Goal: Task Accomplishment & Management: Manage account settings

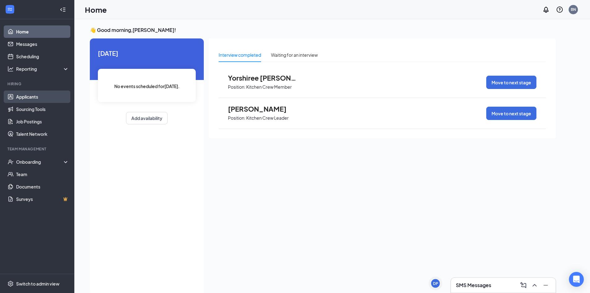
click at [29, 96] on link "Applicants" at bounding box center [42, 97] width 53 height 12
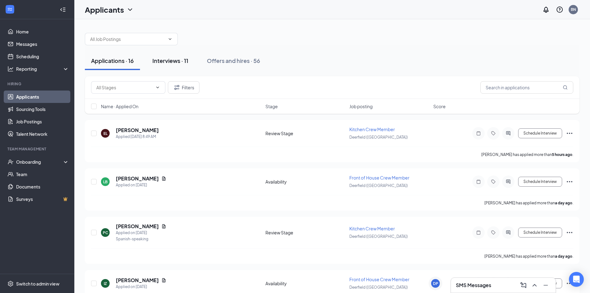
click at [177, 55] on button "Interviews · 11" at bounding box center [170, 60] width 48 height 19
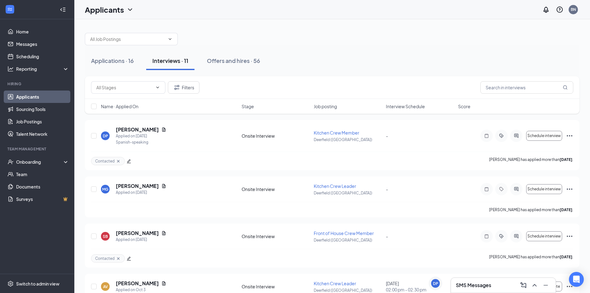
click at [405, 110] on div "Name · Applied On Stage Job posting Interview Schedule Score" at bounding box center [332, 106] width 495 height 15
click at [403, 101] on div "Name · Applied On Stage Job posting Interview Schedule Score" at bounding box center [332, 106] width 495 height 15
click at [406, 107] on span "Interview Schedule" at bounding box center [405, 106] width 39 height 6
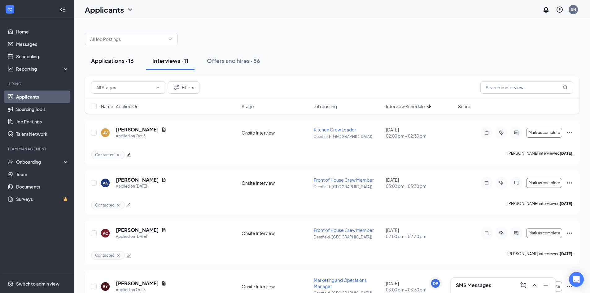
click at [107, 65] on button "Applications · 16" at bounding box center [112, 60] width 55 height 19
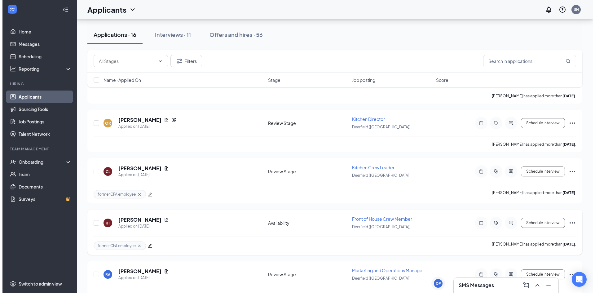
scroll to position [550, 0]
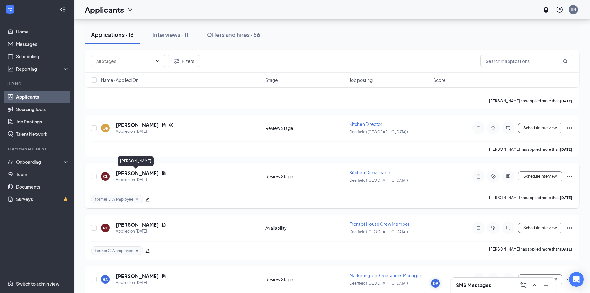
click at [140, 174] on h5 "[PERSON_NAME]" at bounding box center [137, 173] width 43 height 7
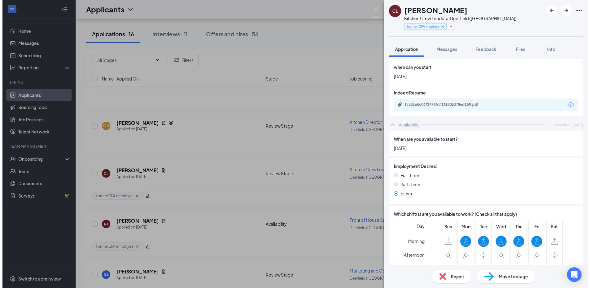
scroll to position [309, 0]
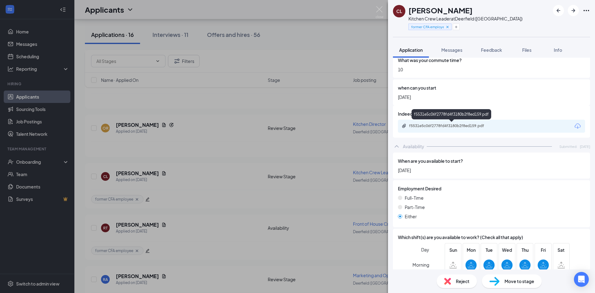
click at [467, 124] on div "f5531e5c06f2778fd4f3180b2f8ed159.pdf" at bounding box center [452, 125] width 87 height 5
click at [380, 9] on img at bounding box center [380, 12] width 8 height 12
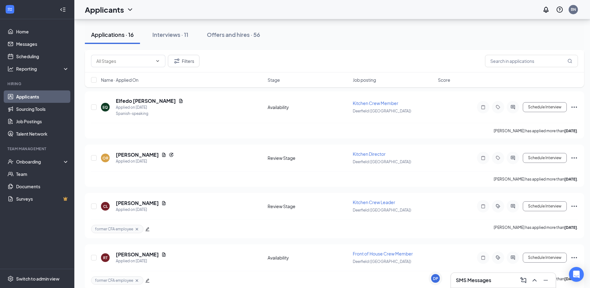
scroll to position [512, 0]
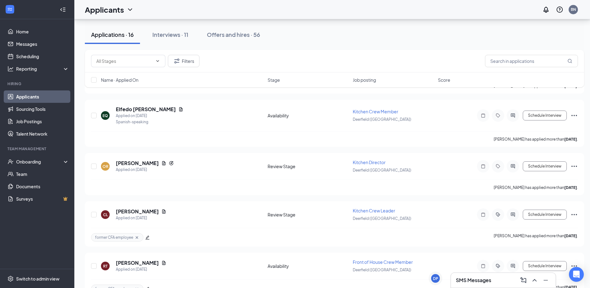
click at [488, 277] on h3 "SMS Messages" at bounding box center [473, 280] width 35 height 7
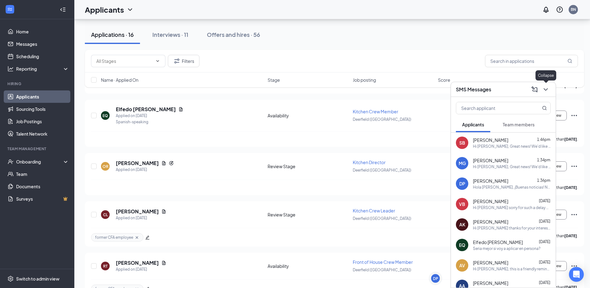
click at [546, 91] on icon "ChevronDown" at bounding box center [545, 89] width 7 height 7
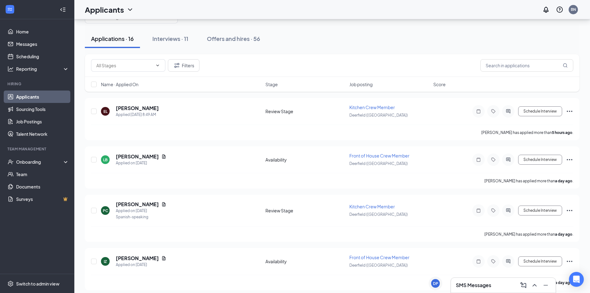
scroll to position [0, 0]
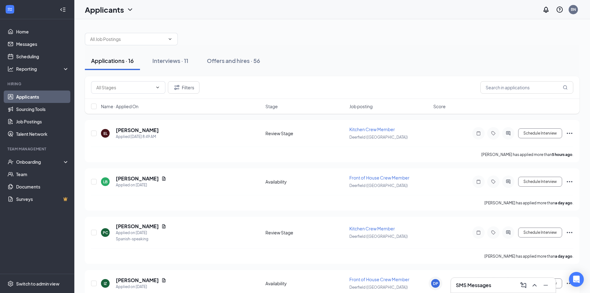
click at [395, 46] on div "Applications · 16 Interviews · 11 Offers and hires · 56" at bounding box center [332, 60] width 495 height 31
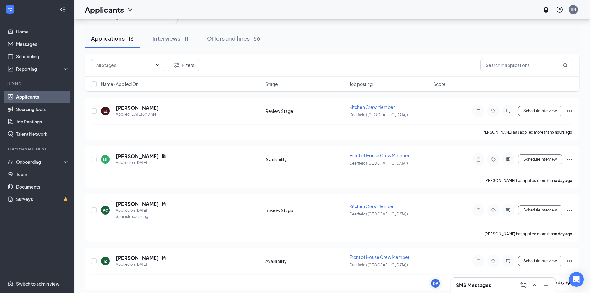
scroll to position [21, 0]
click at [153, 107] on h5 "[PERSON_NAME]" at bounding box center [137, 108] width 43 height 7
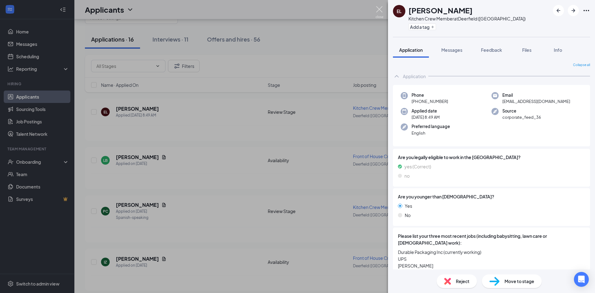
click at [376, 12] on img at bounding box center [380, 12] width 8 height 12
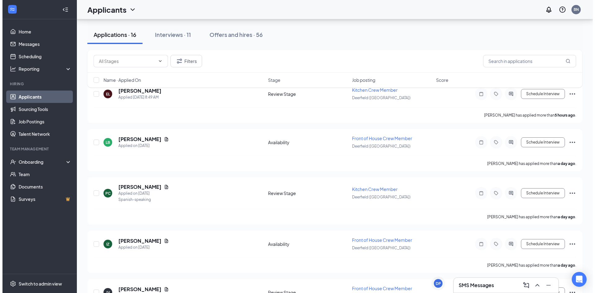
scroll to position [37, 0]
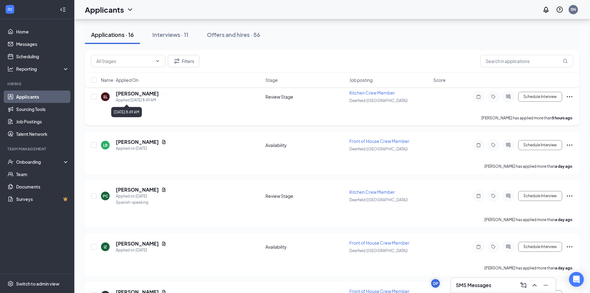
click at [145, 95] on h5 "[PERSON_NAME]" at bounding box center [137, 93] width 43 height 7
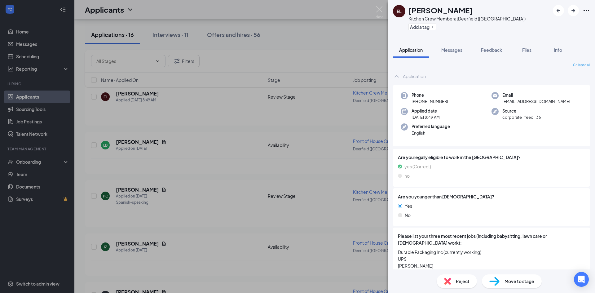
click at [440, 278] on div "Reject" at bounding box center [457, 281] width 40 height 14
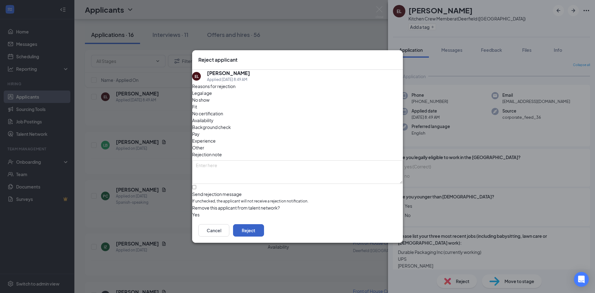
click at [264, 228] on button "Reject" at bounding box center [248, 230] width 31 height 12
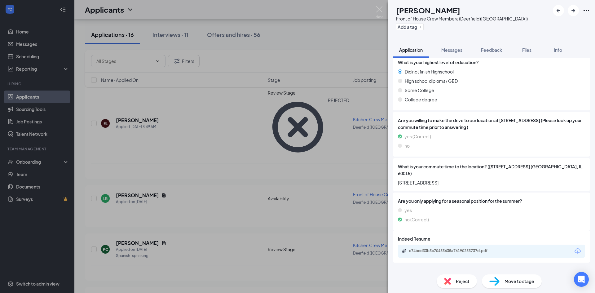
scroll to position [209, 0]
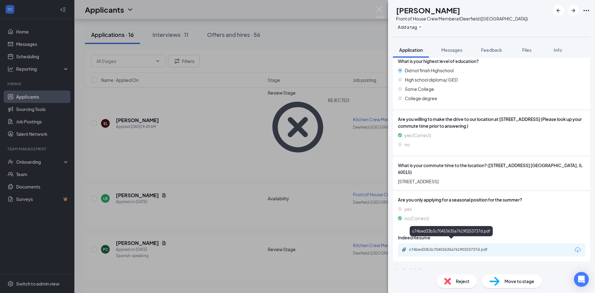
click at [471, 247] on div "c74bed33b3c70453635a76190253737d.pdf" at bounding box center [452, 249] width 87 height 5
drag, startPoint x: 595, startPoint y: 181, endPoint x: 463, endPoint y: 283, distance: 166.6
click at [463, 283] on span "Reject" at bounding box center [463, 281] width 14 height 7
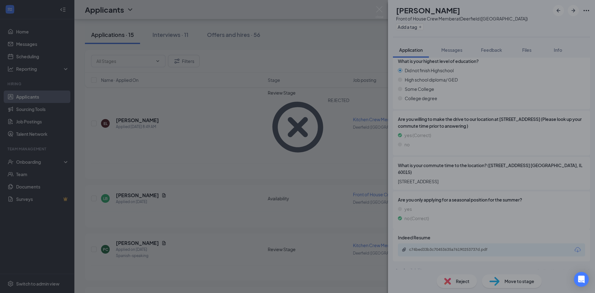
scroll to position [207, 0]
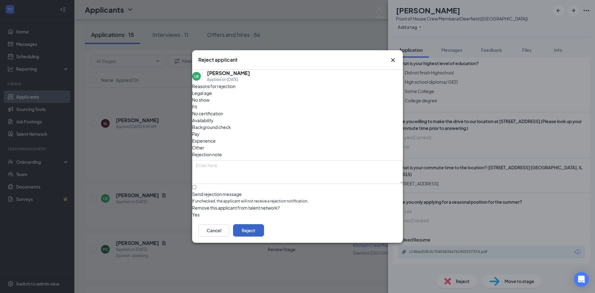
click at [264, 234] on button "Reject" at bounding box center [248, 230] width 31 height 12
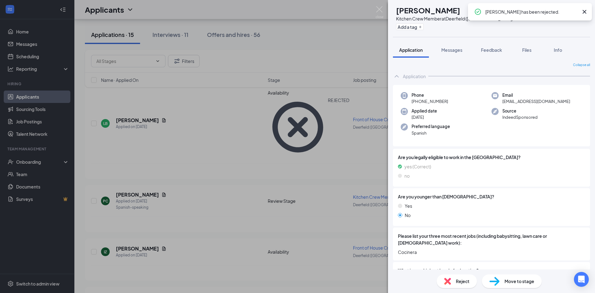
click at [588, 12] on icon "Cross" at bounding box center [584, 11] width 7 height 7
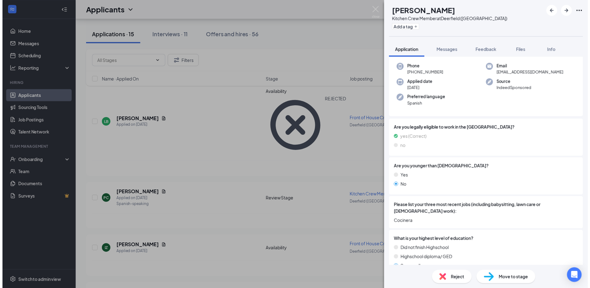
scroll to position [29, 0]
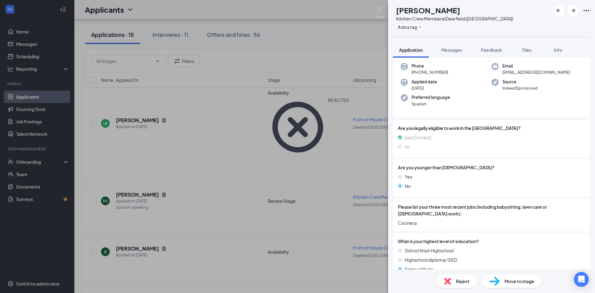
click at [385, 10] on div "PC [PERSON_NAME] Kitchen Crew Member at [GEOGRAPHIC_DATA] ([GEOGRAPHIC_DATA]) A…" at bounding box center [297, 146] width 595 height 293
click at [381, 9] on img at bounding box center [380, 12] width 8 height 12
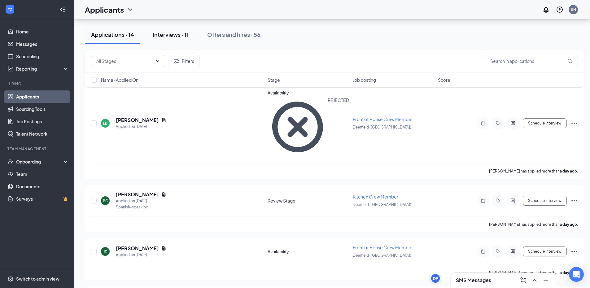
click at [189, 37] on div "Interviews · 11" at bounding box center [171, 35] width 36 height 8
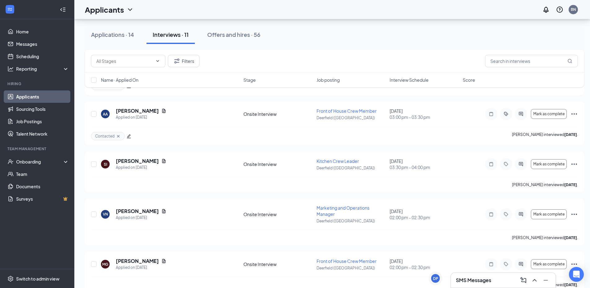
scroll to position [397, 0]
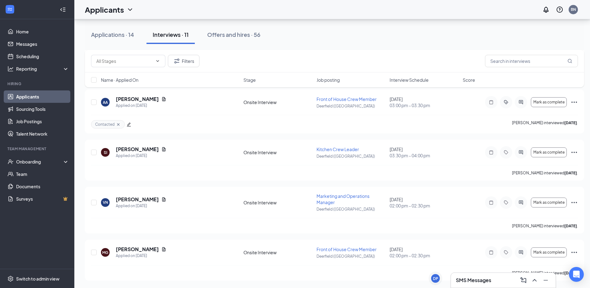
click at [404, 84] on div "Name · Applied On Stage Job posting Interview Schedule Score" at bounding box center [335, 80] width 500 height 15
click at [405, 80] on span "Interview Schedule" at bounding box center [409, 80] width 39 height 6
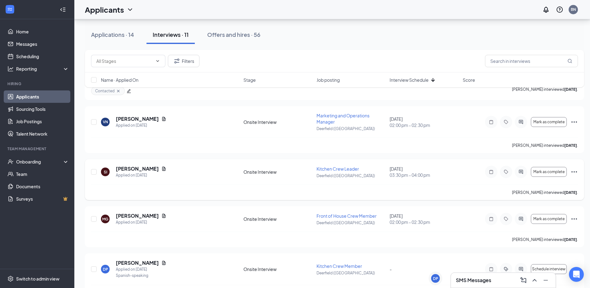
scroll to position [274, 0]
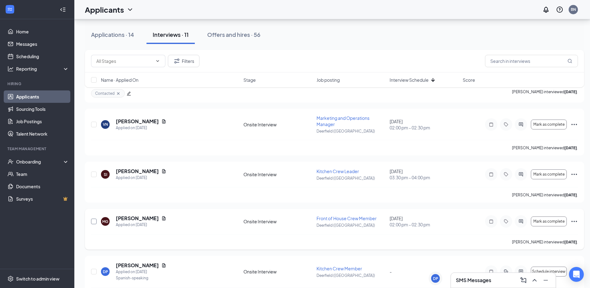
click at [92, 220] on input "checkbox" at bounding box center [94, 222] width 6 height 6
checkbox input "true"
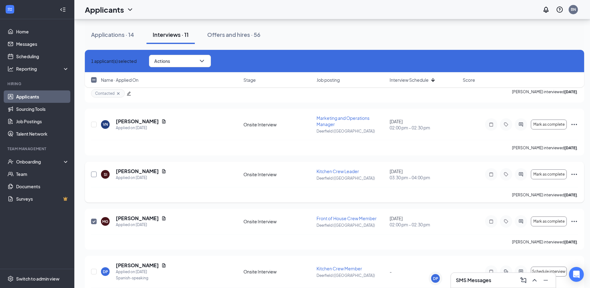
click at [93, 175] on input "checkbox" at bounding box center [94, 175] width 6 height 6
checkbox input "true"
click at [92, 126] on input "checkbox" at bounding box center [94, 125] width 6 height 6
checkbox input "true"
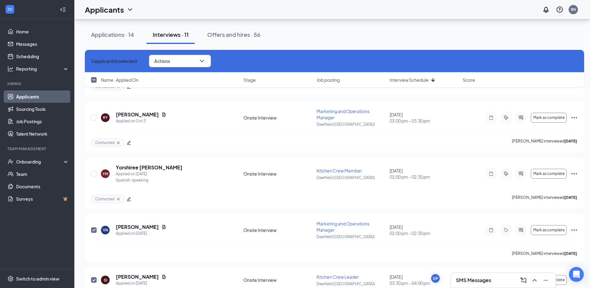
scroll to position [167, 0]
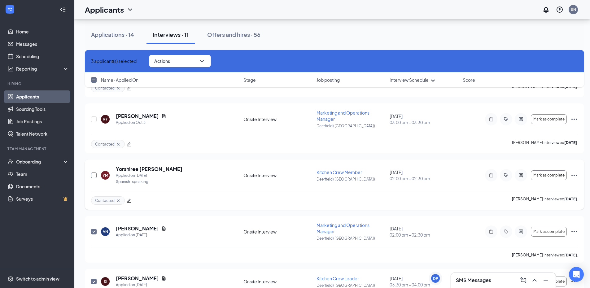
click at [95, 173] on input "checkbox" at bounding box center [94, 176] width 6 height 6
checkbox input "true"
click at [95, 120] on input "checkbox" at bounding box center [94, 120] width 6 height 6
checkbox input "true"
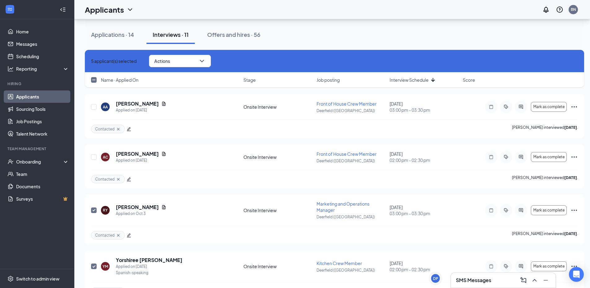
scroll to position [73, 0]
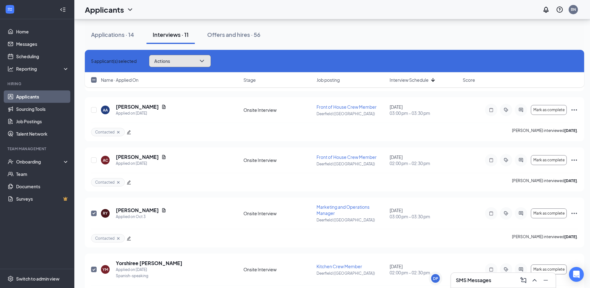
click at [210, 61] on button "Actions" at bounding box center [180, 61] width 62 height 12
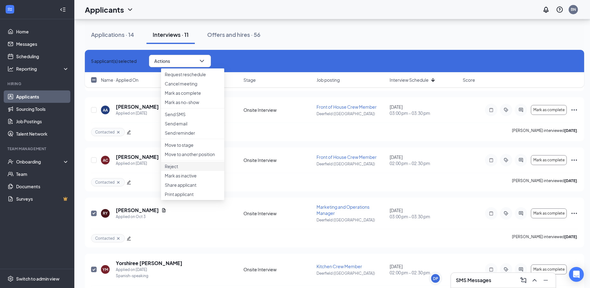
click at [190, 170] on p "Reject" at bounding box center [193, 166] width 56 height 6
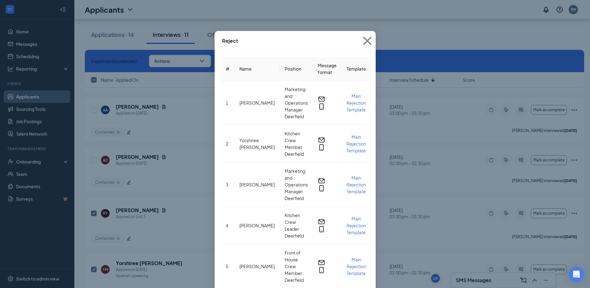
click at [221, 289] on button "button" at bounding box center [221, 292] width 0 height 7
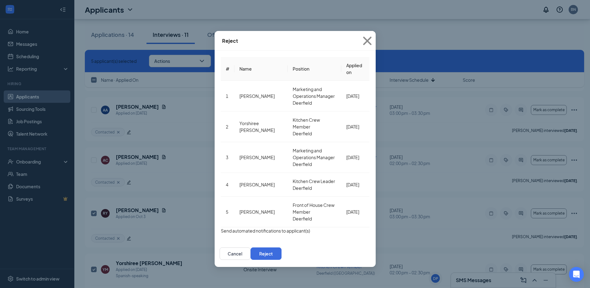
click at [282, 248] on div "Cancel Reject" at bounding box center [251, 254] width 62 height 12
click at [282, 248] on button "Reject" at bounding box center [266, 254] width 31 height 12
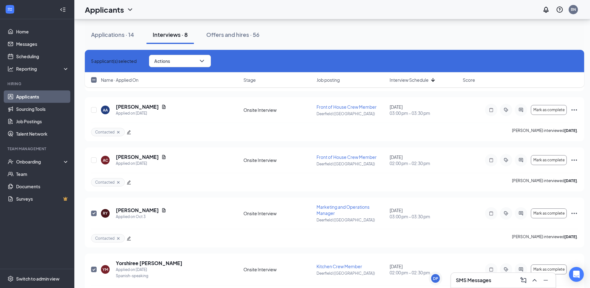
checkbox input "false"
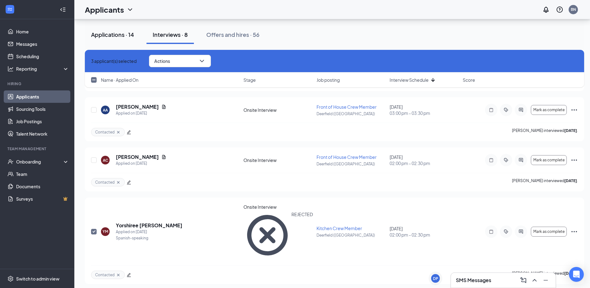
click at [125, 35] on div "Applications · 14" at bounding box center [112, 35] width 43 height 8
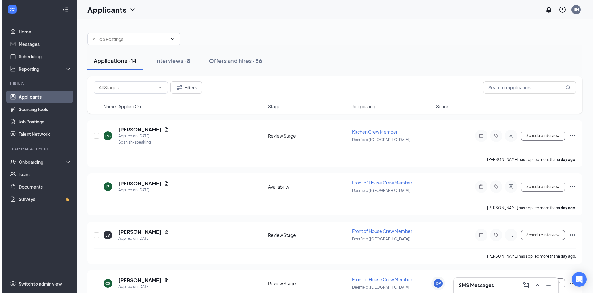
scroll to position [7, 0]
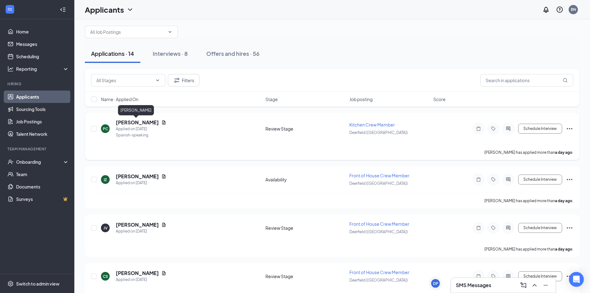
click at [136, 122] on h5 "[PERSON_NAME]" at bounding box center [137, 122] width 43 height 7
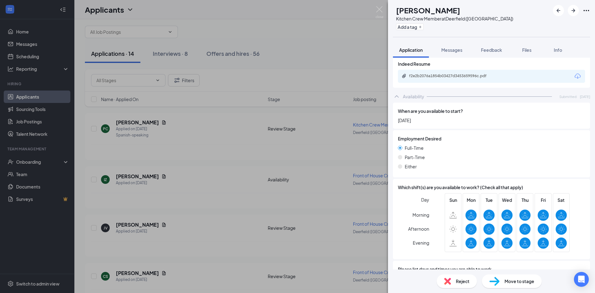
scroll to position [306, 0]
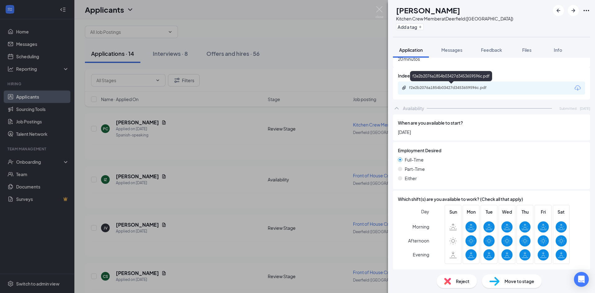
click at [441, 91] on div "f2e2b2076a1854b03427d3453659596c.pdf" at bounding box center [452, 88] width 100 height 6
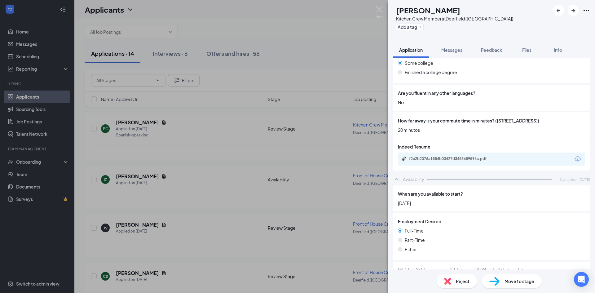
scroll to position [214, 0]
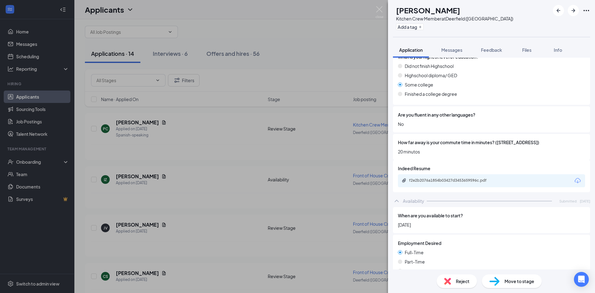
click at [455, 279] on div "Reject" at bounding box center [457, 281] width 40 height 14
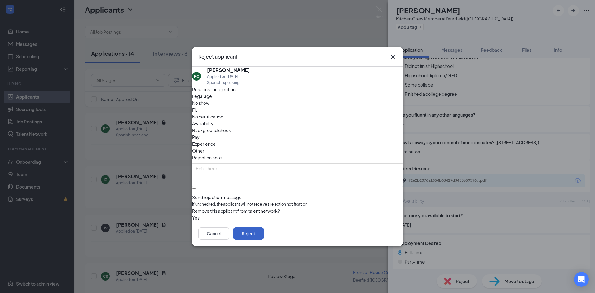
click at [264, 228] on button "Reject" at bounding box center [248, 233] width 31 height 12
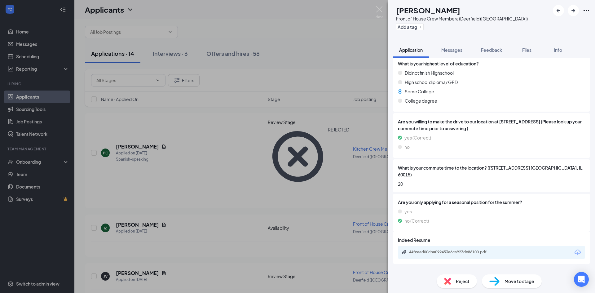
scroll to position [209, 0]
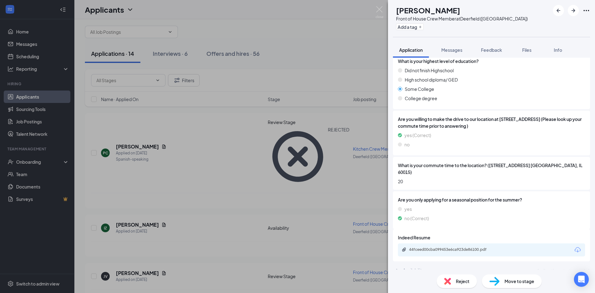
click at [445, 247] on div "44fceed00cba099453e6ca923de86100.pdf" at bounding box center [491, 249] width 187 height 13
click at [446, 247] on div "44fceed00cba099453e6ca923de86100.pdf" at bounding box center [452, 249] width 87 height 5
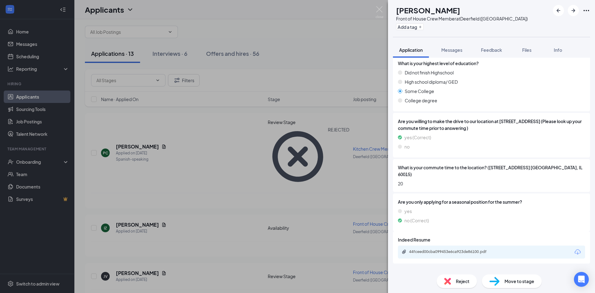
click at [446, 280] on div "Reject" at bounding box center [457, 281] width 40 height 14
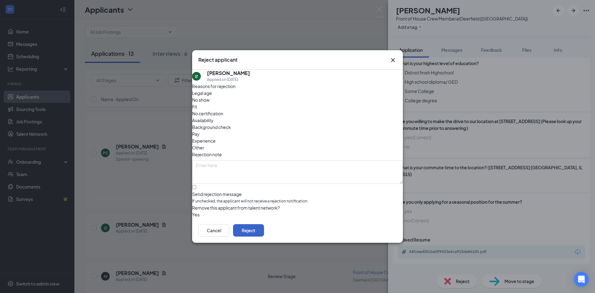
click at [264, 228] on button "Reject" at bounding box center [248, 230] width 31 height 12
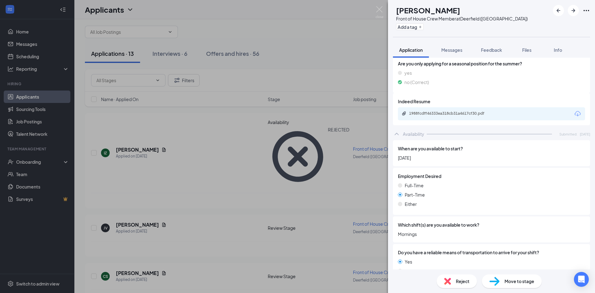
scroll to position [352, 0]
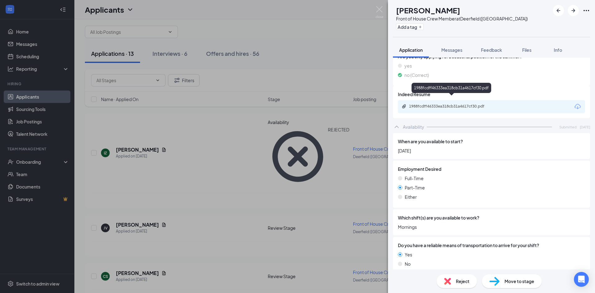
click at [422, 104] on div "1988fcdff46333ea318cb31a4617cf30.pdf" at bounding box center [452, 106] width 87 height 5
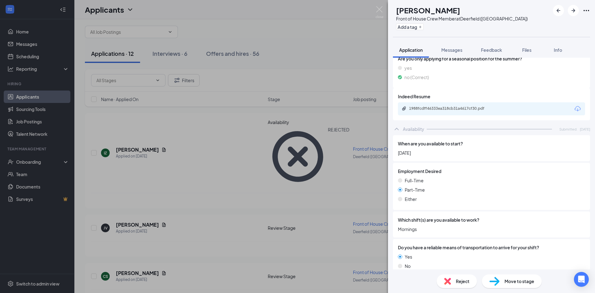
click at [458, 278] on span "Reject" at bounding box center [463, 281] width 14 height 7
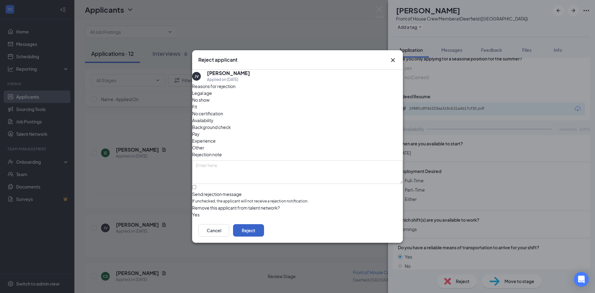
click at [264, 229] on button "Reject" at bounding box center [248, 230] width 31 height 12
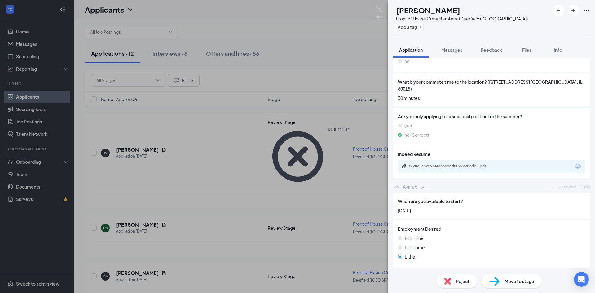
scroll to position [366, 0]
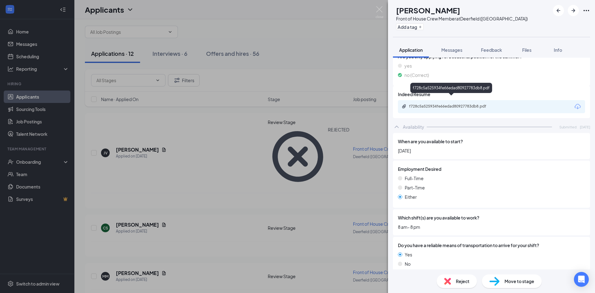
click at [450, 104] on div "f728c5a525934fe66edad80927783db8.pdf" at bounding box center [452, 106] width 87 height 5
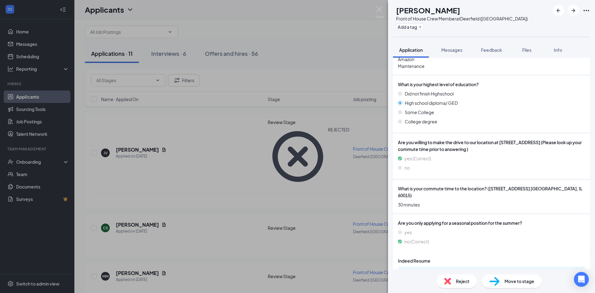
scroll to position [197, 0]
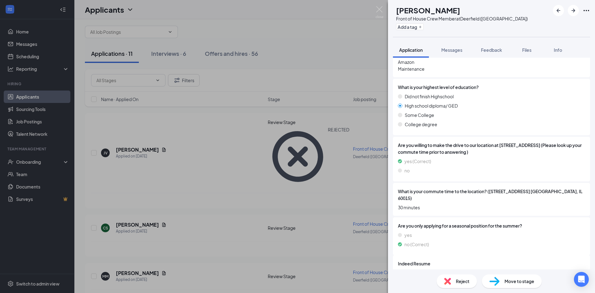
click at [457, 277] on div "Reject" at bounding box center [457, 281] width 40 height 14
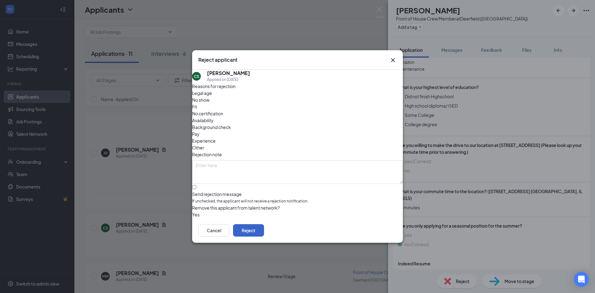
click at [264, 227] on button "Reject" at bounding box center [248, 230] width 31 height 12
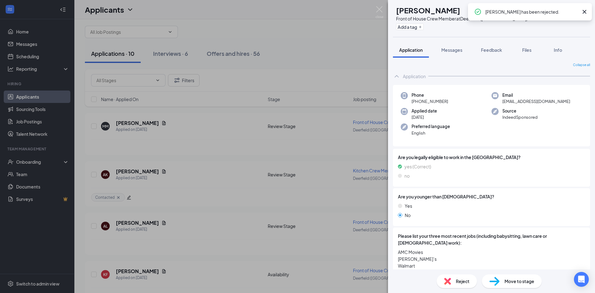
click at [586, 10] on icon "Cross" at bounding box center [585, 12] width 4 height 4
click at [490, 30] on div "Add a tag" at bounding box center [462, 27] width 132 height 10
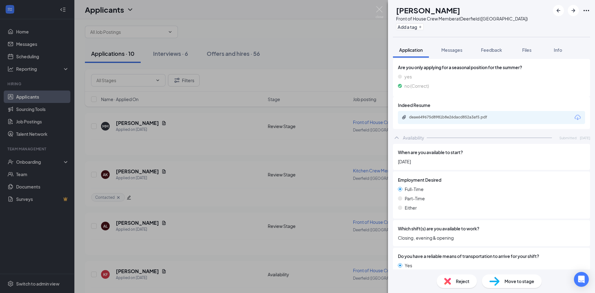
scroll to position [366, 0]
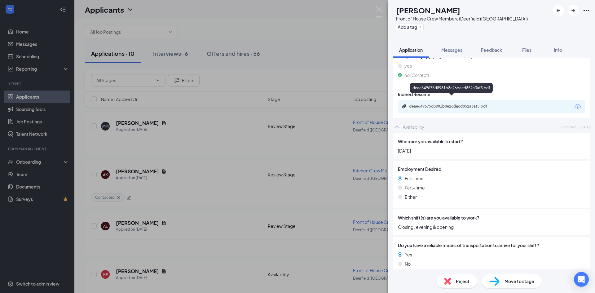
click at [464, 104] on div "deae649675d8981b8e26dacd852a3af5.pdf" at bounding box center [452, 106] width 87 height 5
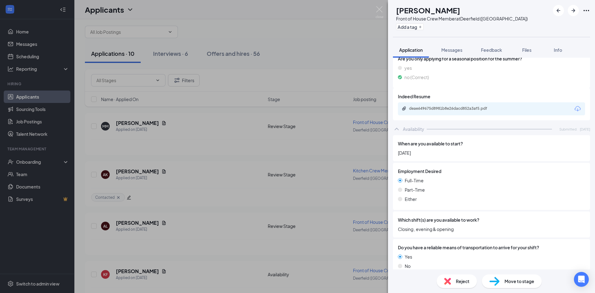
click at [455, 284] on div "Reject" at bounding box center [457, 281] width 40 height 14
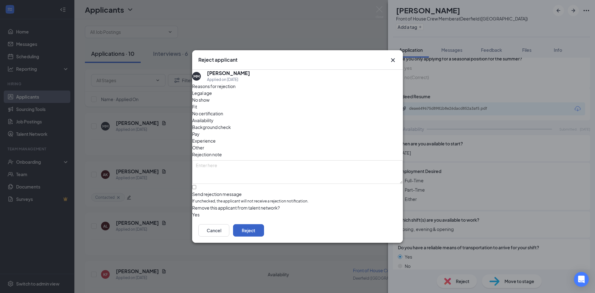
click at [264, 226] on button "Reject" at bounding box center [248, 230] width 31 height 12
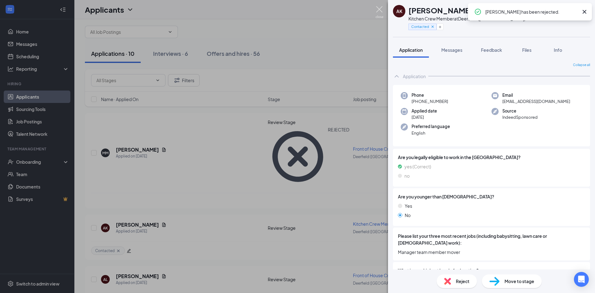
click at [383, 11] on img at bounding box center [380, 12] width 8 height 12
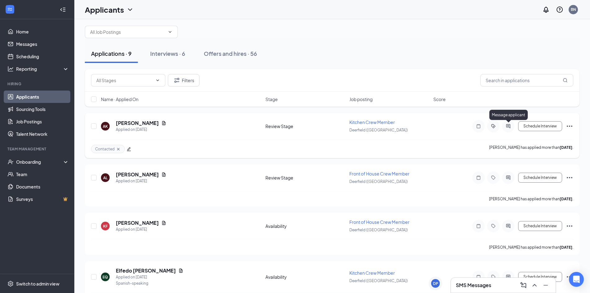
click at [510, 126] on icon "ActiveChat" at bounding box center [508, 126] width 7 height 5
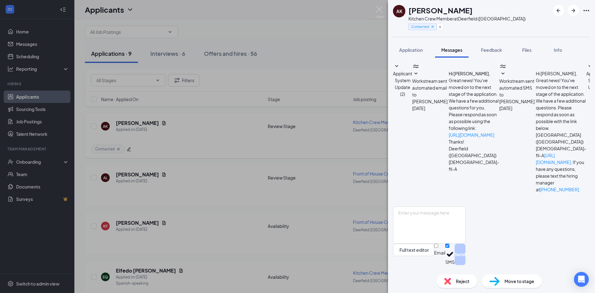
scroll to position [63, 0]
click at [379, 9] on img at bounding box center [380, 12] width 8 height 12
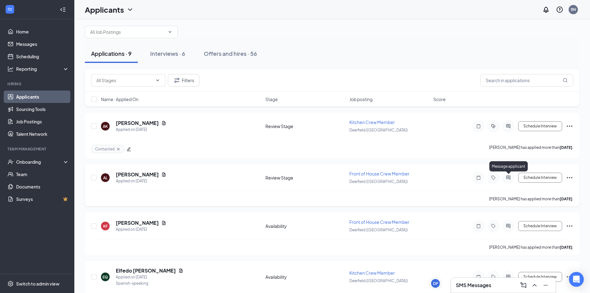
click at [508, 178] on icon "ActiveChat" at bounding box center [508, 177] width 4 height 4
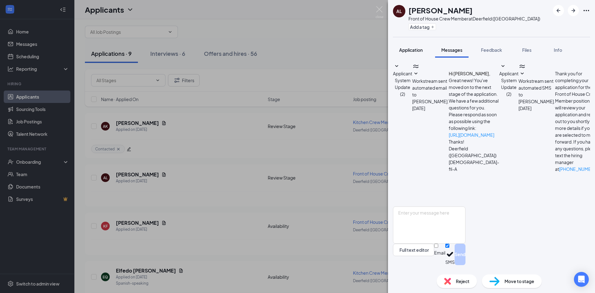
click at [403, 47] on span "Application" at bounding box center [411, 50] width 24 height 6
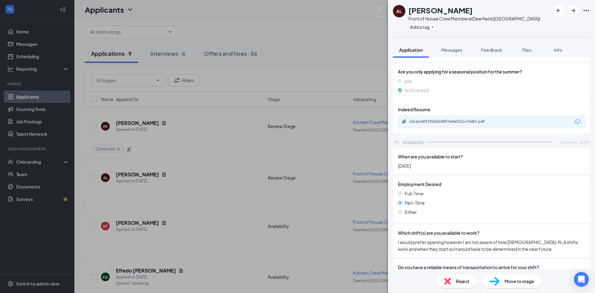
scroll to position [380, 0]
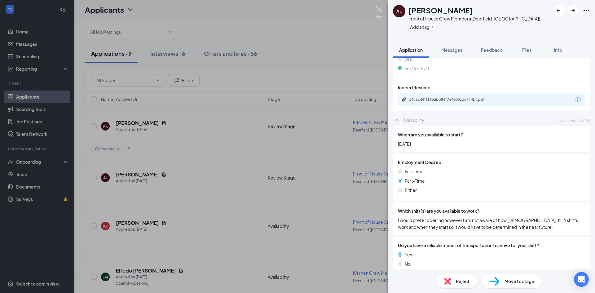
click at [380, 11] on img at bounding box center [380, 12] width 8 height 12
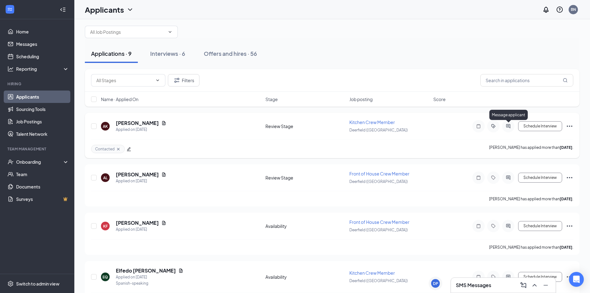
click at [506, 125] on icon "ActiveChat" at bounding box center [508, 126] width 7 height 5
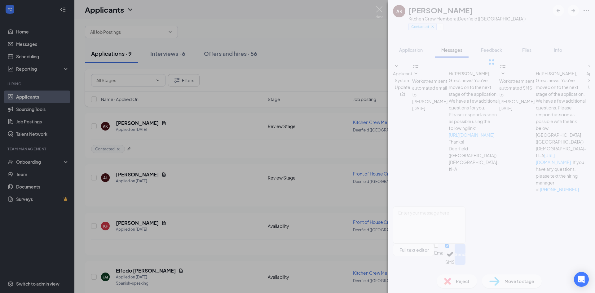
scroll to position [63, 0]
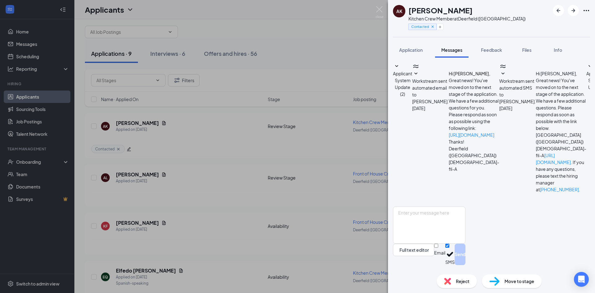
drag, startPoint x: 435, startPoint y: 179, endPoint x: 540, endPoint y: 196, distance: 106.2
click at [380, 13] on img at bounding box center [380, 12] width 8 height 12
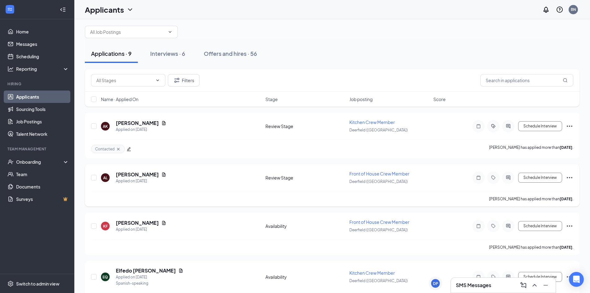
click at [192, 188] on div "AL [PERSON_NAME] Applied on [DATE] Review Stage Front of House Crew Member [GEO…" at bounding box center [332, 180] width 483 height 20
click at [506, 177] on icon "ActiveChat" at bounding box center [508, 177] width 7 height 5
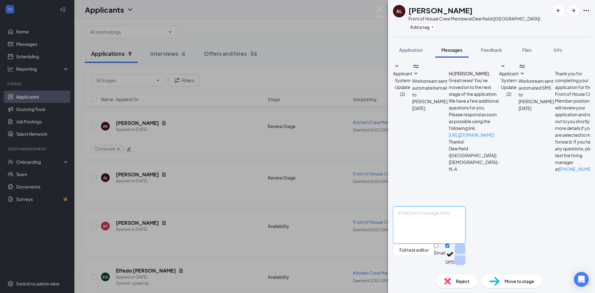
click at [461, 231] on textarea at bounding box center [429, 224] width 73 height 37
paste textarea "Hi [PERSON_NAME] thanks for your interest in the position here at [DEMOGRAPHIC_…"
click at [429, 219] on textarea "Hi [PERSON_NAME] thanks for your interest in the position here at [DEMOGRAPHIC_…" at bounding box center [429, 224] width 73 height 37
type textarea "Hi [PERSON_NAME] thanks for your interest in the position here at [DEMOGRAPHIC_…"
click at [466, 260] on button "Send" at bounding box center [460, 254] width 11 height 21
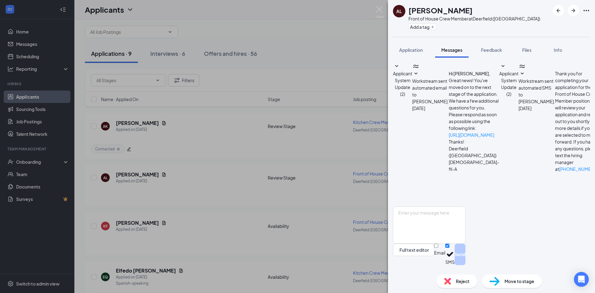
scroll to position [27, 0]
click at [433, 31] on div "Add a tag" at bounding box center [475, 27] width 132 height 10
click at [432, 29] on icon "Plus" at bounding box center [433, 27] width 4 height 4
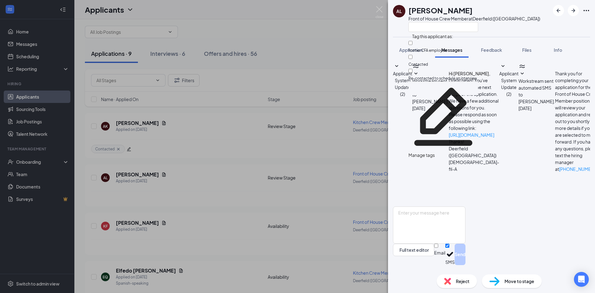
click at [410, 55] on div "Contacted" at bounding box center [444, 61] width 70 height 14
checkbox input "true"
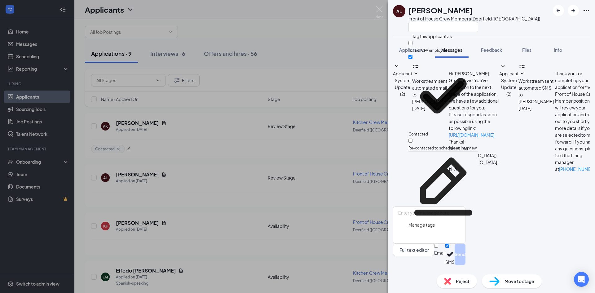
click at [511, 30] on div "AL [PERSON_NAME] Front of House Crew Member at [GEOGRAPHIC_DATA] ([GEOGRAPHIC_D…" at bounding box center [491, 18] width 207 height 37
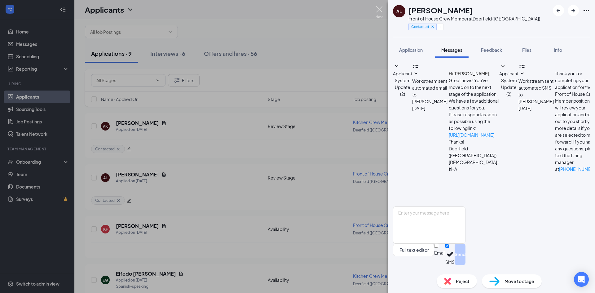
click at [382, 14] on img at bounding box center [380, 12] width 8 height 12
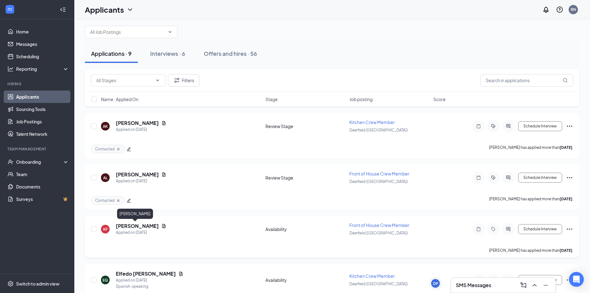
click at [137, 225] on h5 "[PERSON_NAME]" at bounding box center [137, 226] width 43 height 7
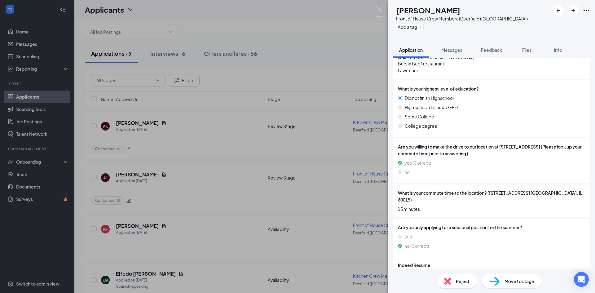
scroll to position [223, 0]
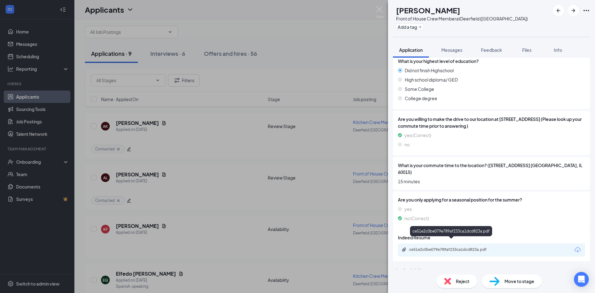
click at [490, 247] on div "ce51e2c0be079e789af233ca1dcd823a.pdf" at bounding box center [452, 249] width 87 height 5
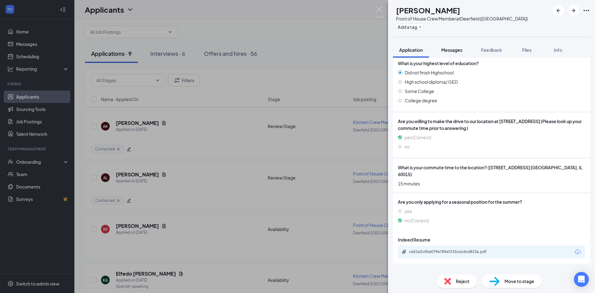
click at [447, 49] on span "Messages" at bounding box center [451, 50] width 21 height 6
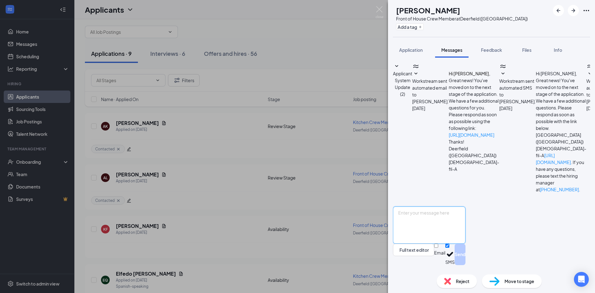
click at [426, 235] on textarea at bounding box center [429, 224] width 73 height 37
paste textarea "Hi [PERSON_NAME] thanks for your interest in the position here at [DEMOGRAPHIC_…"
click at [429, 219] on textarea "Hi [PERSON_NAME] thanks for your interest in the position here at [DEMOGRAPHIC_…" at bounding box center [429, 224] width 73 height 37
type textarea "Hi [PERSON_NAME] thanks for your interest in the position here at [DEMOGRAPHIC_…"
click at [466, 260] on button "Send" at bounding box center [460, 254] width 11 height 21
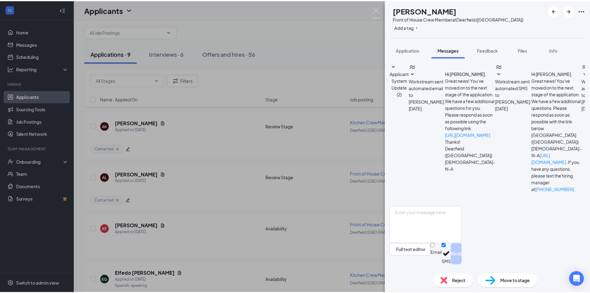
scroll to position [38, 0]
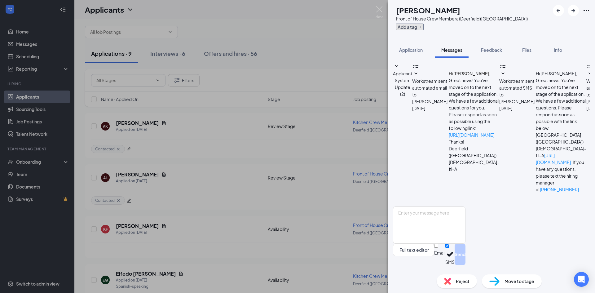
click at [420, 25] on button "Add a tag" at bounding box center [410, 27] width 28 height 7
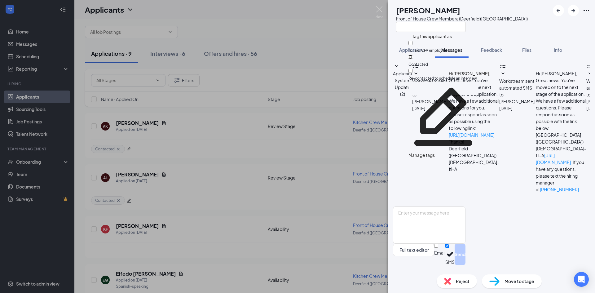
click at [413, 57] on input "Contacted" at bounding box center [411, 57] width 4 height 4
checkbox input "true"
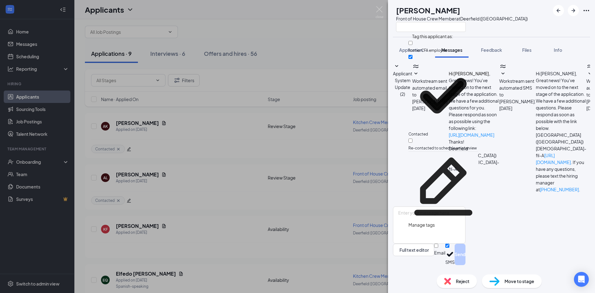
click at [537, 26] on div "KF [PERSON_NAME] Front of House Crew Member at [GEOGRAPHIC_DATA] ([GEOGRAPHIC_D…" at bounding box center [491, 18] width 207 height 37
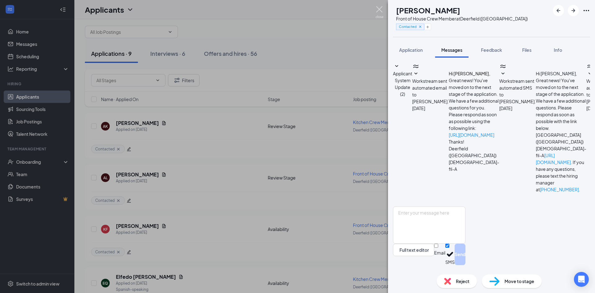
click at [378, 11] on img at bounding box center [380, 12] width 8 height 12
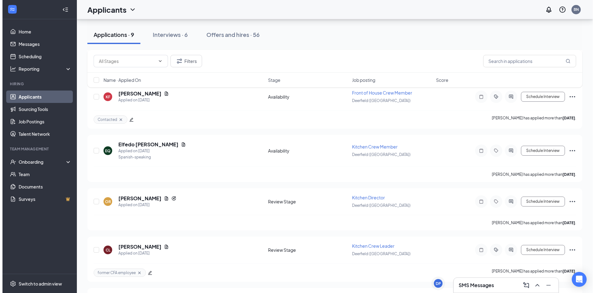
scroll to position [142, 0]
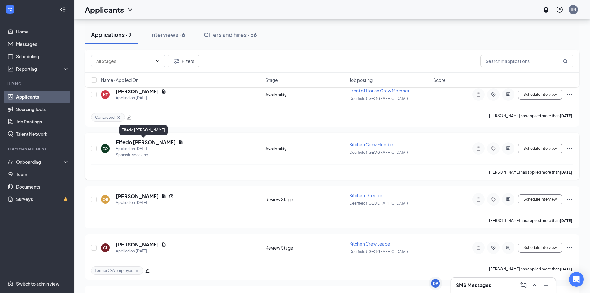
click at [152, 140] on h5 "Elfedo [PERSON_NAME]" at bounding box center [146, 142] width 60 height 7
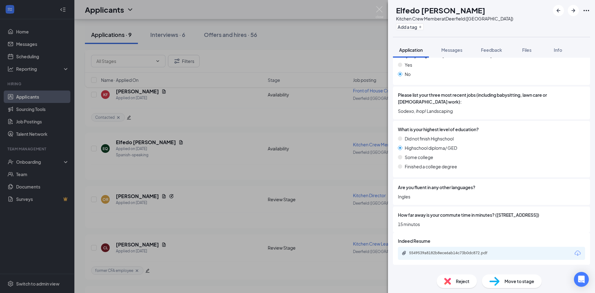
scroll to position [151, 0]
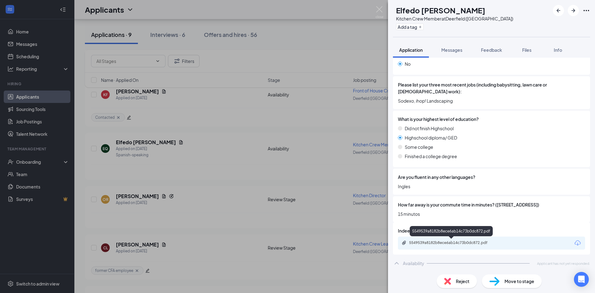
click at [426, 242] on div "5549539a8182b8ece6ab14c73b0dc872.pdf" at bounding box center [452, 242] width 87 height 5
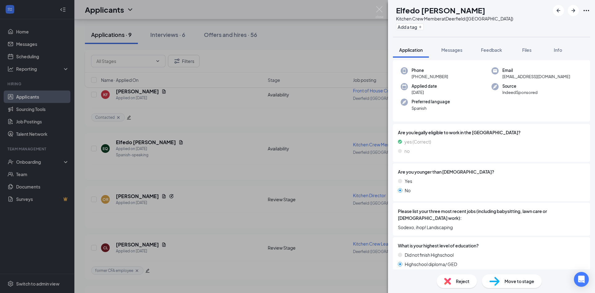
scroll to position [0, 0]
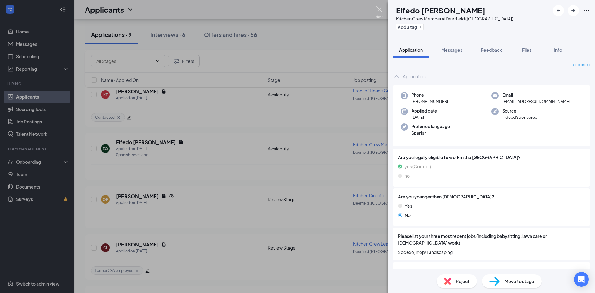
click at [380, 11] on img at bounding box center [380, 12] width 8 height 12
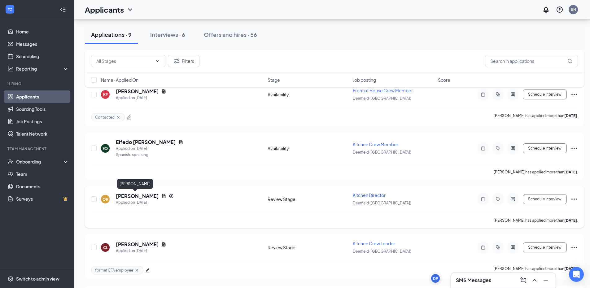
click at [127, 196] on h5 "[PERSON_NAME]" at bounding box center [137, 196] width 43 height 7
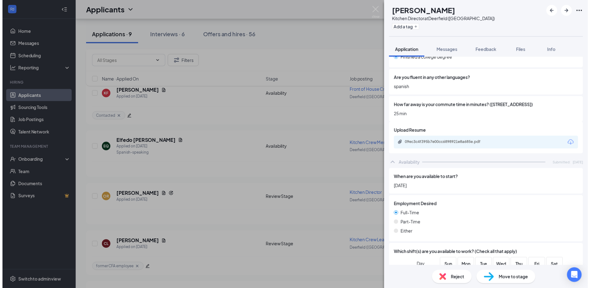
scroll to position [267, 0]
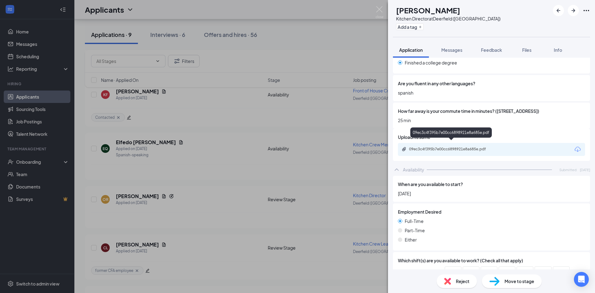
click at [478, 147] on div "09ec3c4f395b7e00cc6898921e8a685e.pdf" at bounding box center [452, 149] width 87 height 5
click at [383, 8] on img at bounding box center [380, 12] width 8 height 12
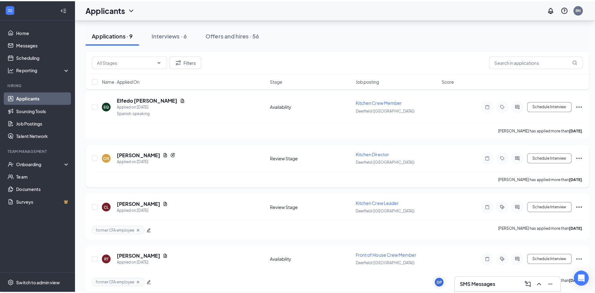
scroll to position [187, 0]
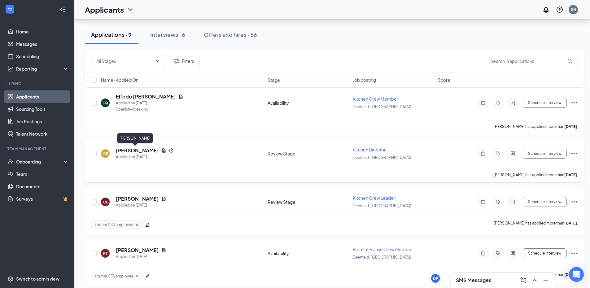
click at [131, 153] on h5 "[PERSON_NAME]" at bounding box center [137, 150] width 43 height 7
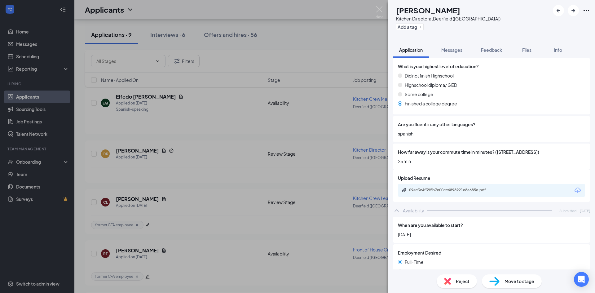
scroll to position [234, 0]
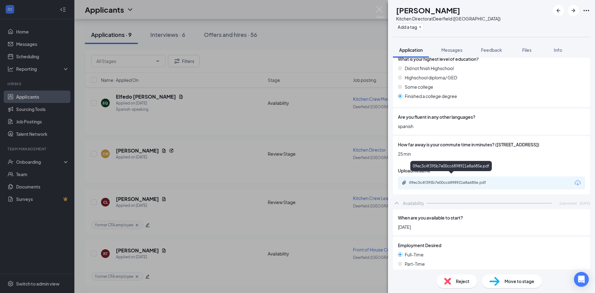
click at [485, 180] on div "09ec3c4f395b7e00cc6898921e8a685e.pdf" at bounding box center [452, 182] width 87 height 5
click at [467, 52] on button "Messages" at bounding box center [451, 49] width 33 height 15
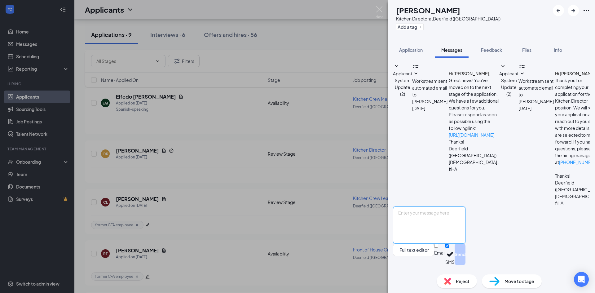
click at [466, 231] on textarea at bounding box center [429, 224] width 73 height 37
paste textarea "Hi [PERSON_NAME] thanks for your interest in the position here at [DEMOGRAPHIC_…"
click at [428, 219] on textarea "Hi [PERSON_NAME] thanks for your interest in the position here at [DEMOGRAPHIC_…" at bounding box center [429, 224] width 73 height 37
type textarea "Hi [PERSON_NAME] thanks for your interest in the position here at [DEMOGRAPHIC_…"
click at [466, 255] on button "Send" at bounding box center [460, 254] width 11 height 21
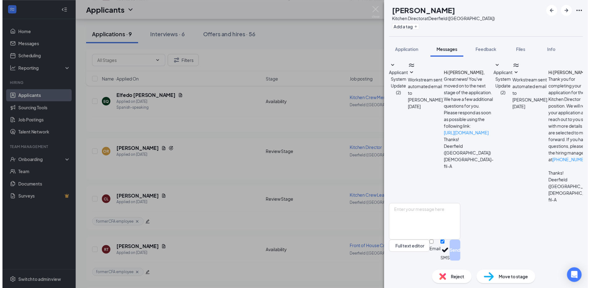
scroll to position [27, 0]
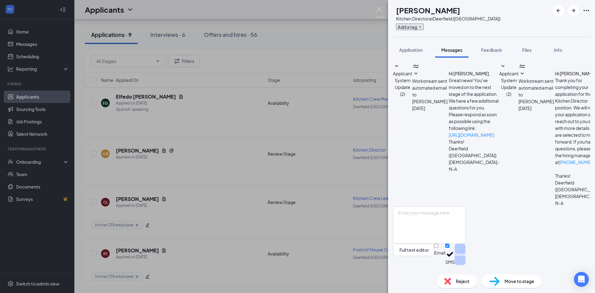
click at [424, 26] on button "Add a tag" at bounding box center [410, 27] width 28 height 7
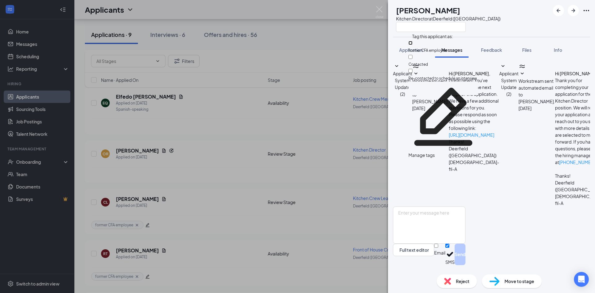
click at [413, 44] on input "former CFA employee" at bounding box center [411, 43] width 4 height 4
checkbox input "true"
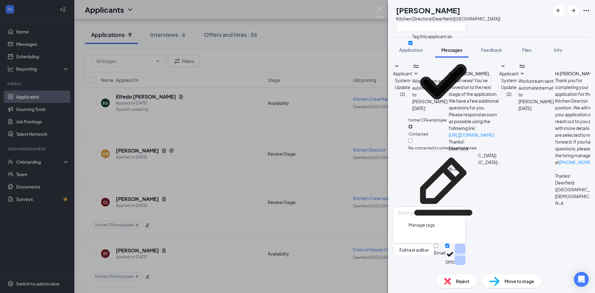
click at [413, 125] on input "Contacted" at bounding box center [411, 127] width 4 height 4
checkbox input "true"
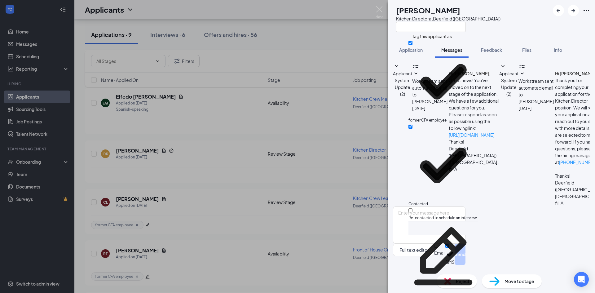
click at [525, 26] on div "OR [PERSON_NAME] Kitchen Director at [GEOGRAPHIC_DATA] ([GEOGRAPHIC_DATA])" at bounding box center [491, 18] width 207 height 37
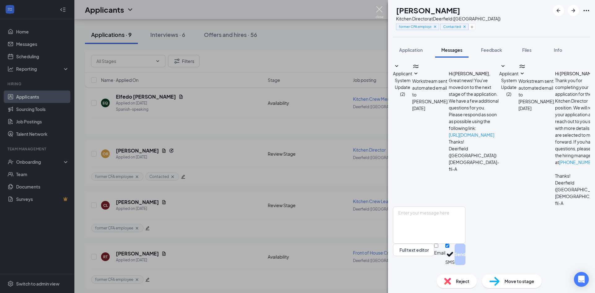
click at [378, 8] on img at bounding box center [380, 12] width 8 height 12
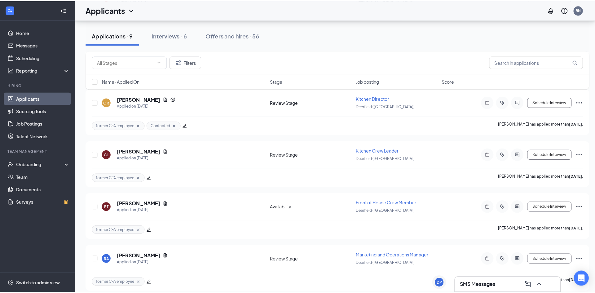
scroll to position [243, 0]
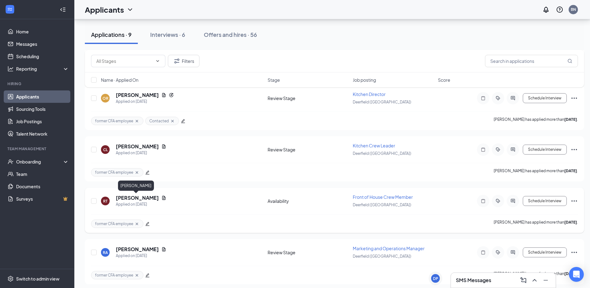
click at [137, 199] on h5 "[PERSON_NAME]" at bounding box center [137, 198] width 43 height 7
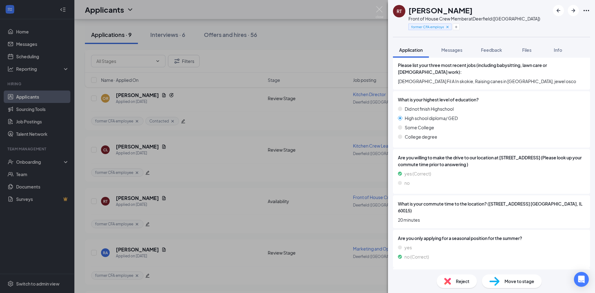
scroll to position [209, 0]
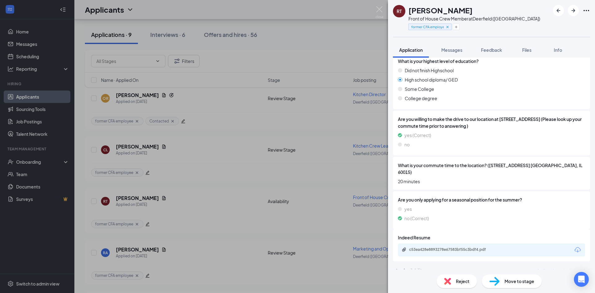
click at [459, 247] on div "c53ea428e8893278e67583bf55c3bdf4.pdf" at bounding box center [491, 249] width 187 height 13
click at [460, 247] on div "c53ea428e8893278e67583bf55c3bdf4.pdf" at bounding box center [452, 249] width 87 height 5
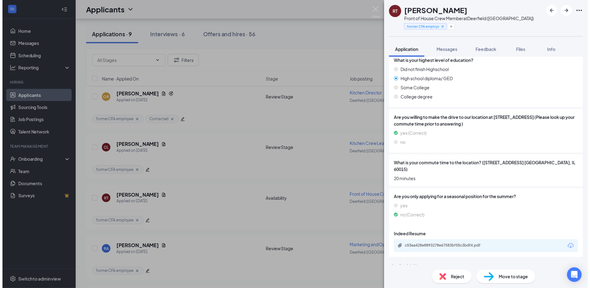
scroll to position [207, 0]
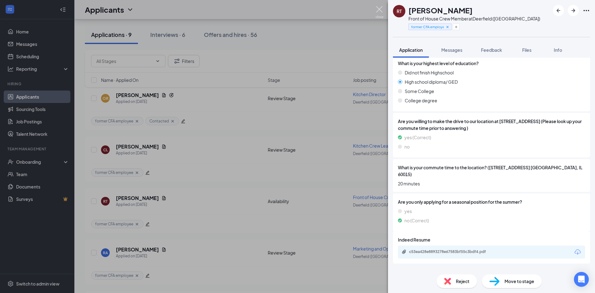
click at [381, 9] on img at bounding box center [380, 12] width 8 height 12
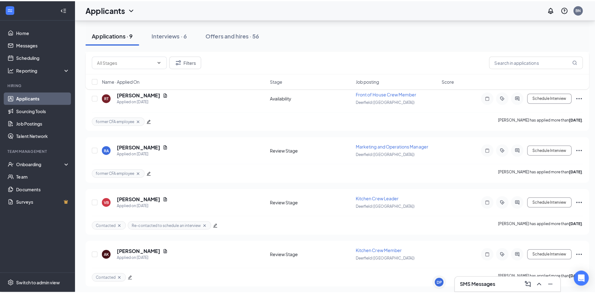
scroll to position [364, 0]
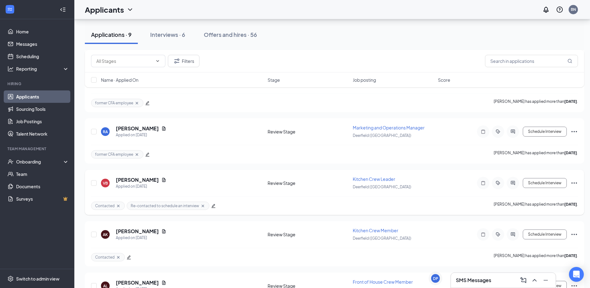
click at [515, 183] on icon "ActiveChat" at bounding box center [513, 183] width 7 height 5
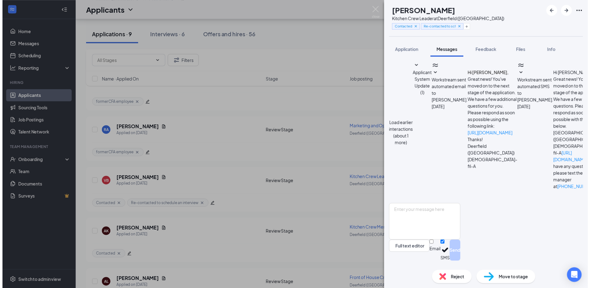
scroll to position [160, 0]
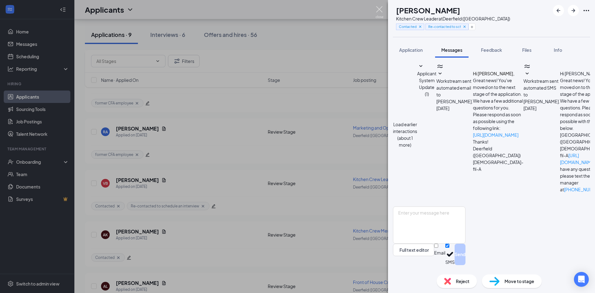
click at [383, 15] on img at bounding box center [380, 12] width 8 height 12
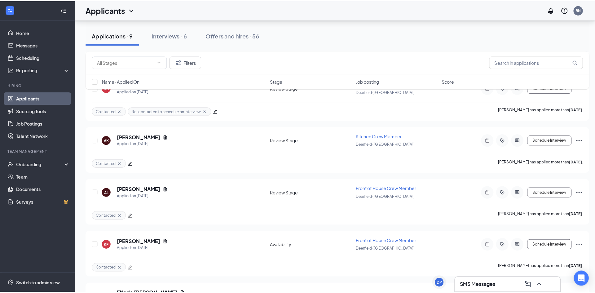
scroll to position [467, 0]
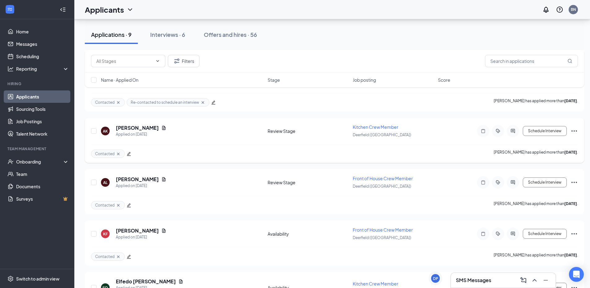
click at [513, 134] on div at bounding box center [513, 131] width 12 height 12
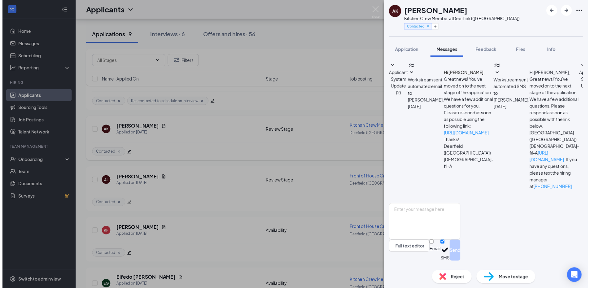
scroll to position [63, 0]
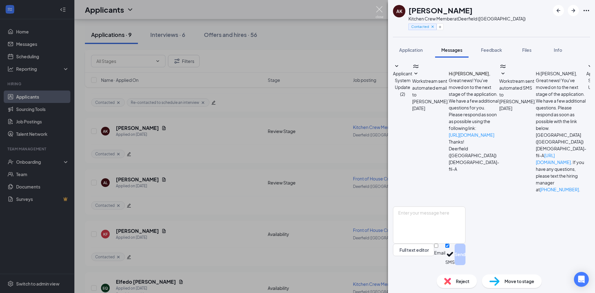
click at [377, 9] on img at bounding box center [380, 12] width 8 height 12
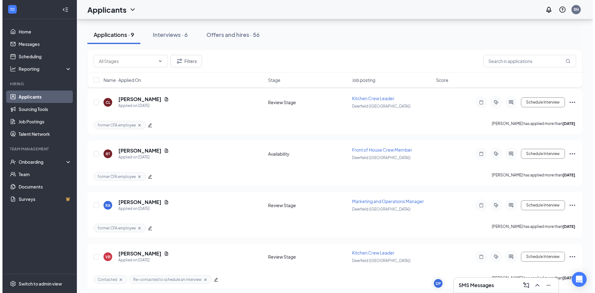
scroll to position [293, 0]
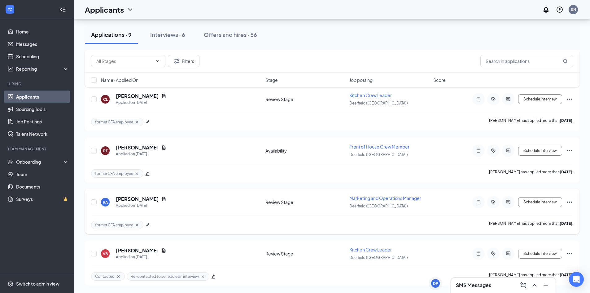
click at [510, 205] on div at bounding box center [508, 202] width 12 height 12
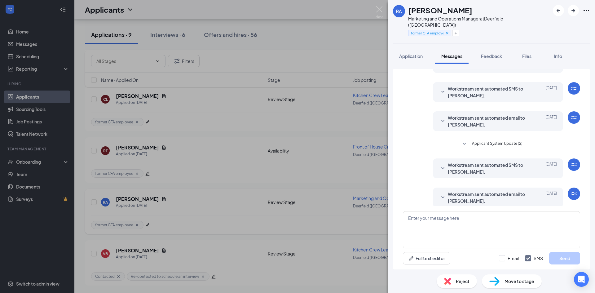
scroll to position [68, 0]
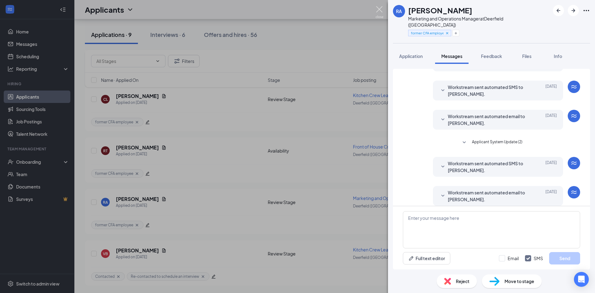
click at [379, 14] on img at bounding box center [380, 12] width 8 height 12
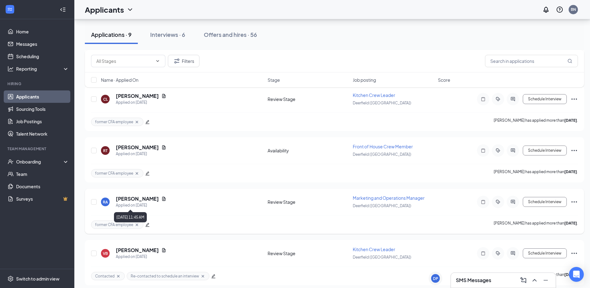
click at [141, 204] on div "Applied on [DATE]" at bounding box center [141, 205] width 51 height 6
click at [143, 199] on h5 "[PERSON_NAME]" at bounding box center [137, 199] width 43 height 7
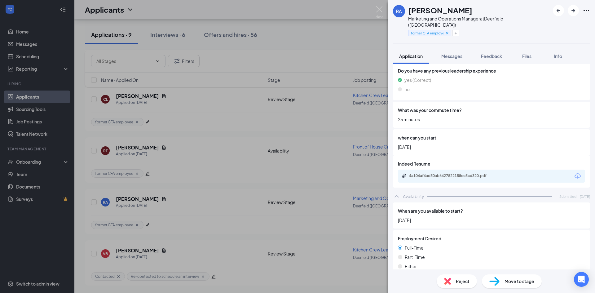
scroll to position [293, 0]
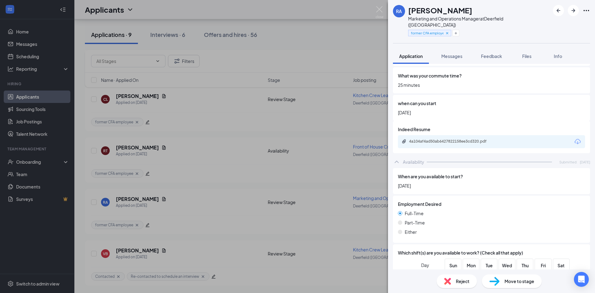
click at [465, 278] on span "Reject" at bounding box center [463, 281] width 14 height 7
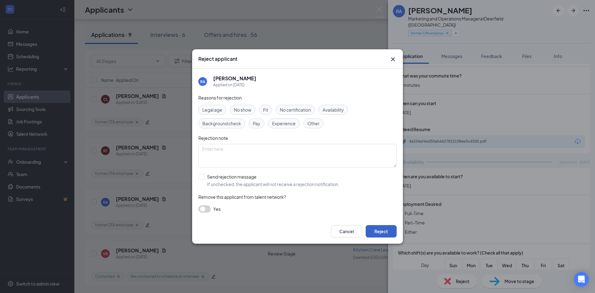
click at [388, 232] on button "Reject" at bounding box center [381, 231] width 31 height 12
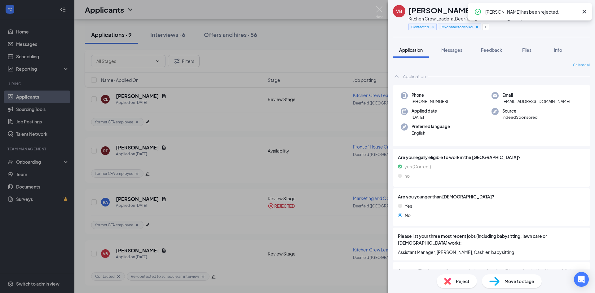
click at [590, 15] on div "Rayo Adewunmi has been rejected." at bounding box center [530, 11] width 124 height 17
click at [585, 12] on icon "Cross" at bounding box center [585, 12] width 4 height 4
drag, startPoint x: 380, startPoint y: 15, endPoint x: 380, endPoint y: 24, distance: 8.7
click at [380, 15] on img at bounding box center [380, 12] width 8 height 12
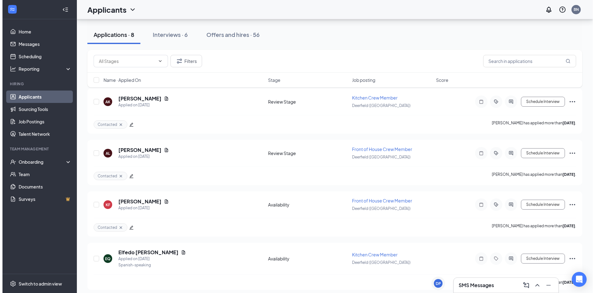
scroll to position [77, 0]
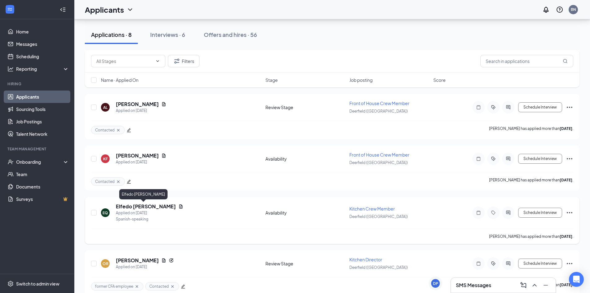
click at [136, 209] on h5 "Elfedo [PERSON_NAME]" at bounding box center [146, 206] width 60 height 7
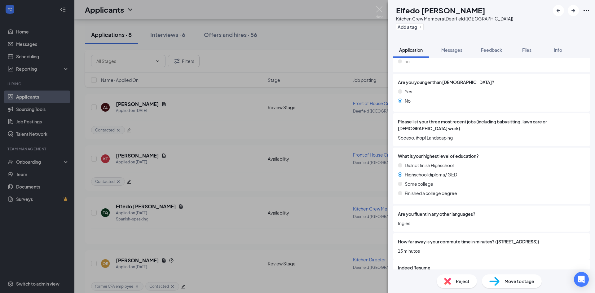
scroll to position [151, 0]
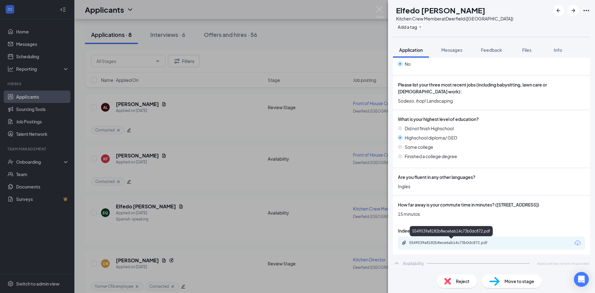
click at [476, 243] on div "5549539a8182b8ece6ab14c73b0dc872.pdf" at bounding box center [452, 242] width 87 height 5
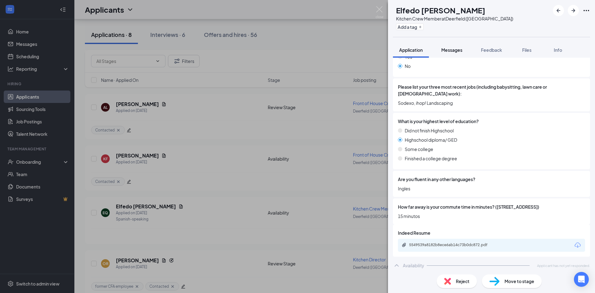
click at [458, 47] on span "Messages" at bounding box center [451, 50] width 21 height 6
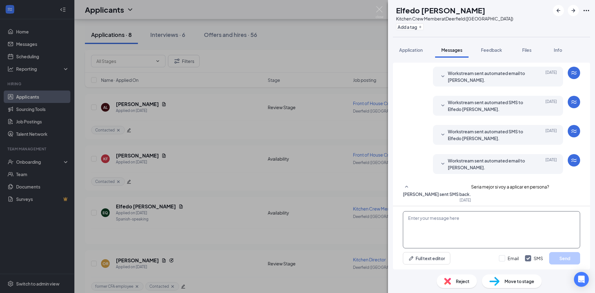
scroll to position [19, 0]
click at [436, 219] on textarea at bounding box center [491, 229] width 177 height 37
paste textarea "Hi [PERSON_NAME] thanks for your interest in the position here at [DEMOGRAPHIC_…"
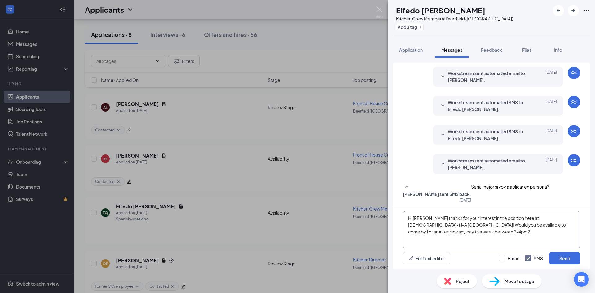
click at [427, 219] on textarea "Hi [PERSON_NAME] thanks for your interest in the position here at [DEMOGRAPHIC_…" at bounding box center [491, 229] width 177 height 37
type textarea "Hi Elfedo thanks for your interest in the position here at Chick-fil-A Deerfiel…"
click at [561, 254] on button "Send" at bounding box center [564, 258] width 31 height 12
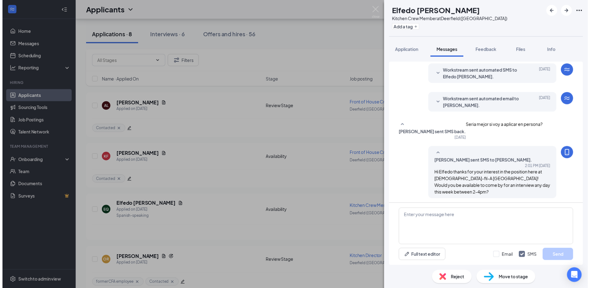
scroll to position [78, 0]
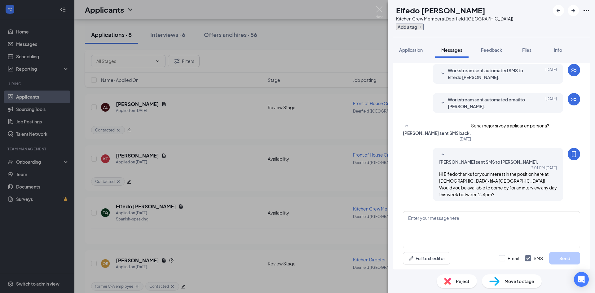
click at [424, 29] on button "Add a tag" at bounding box center [410, 27] width 28 height 7
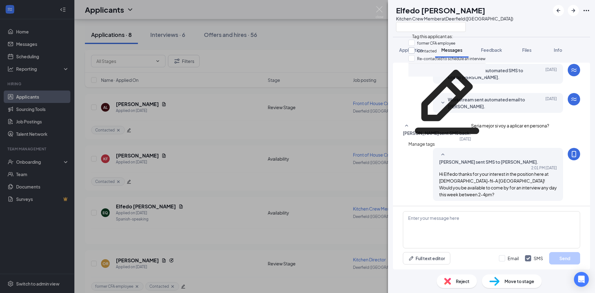
click at [414, 54] on input "Contacted" at bounding box center [423, 50] width 28 height 7
checkbox input "true"
click at [560, 21] on div "EQ Elfedo Quintanilla Kitchen Crew Member at Deerfield (IL)" at bounding box center [491, 18] width 207 height 37
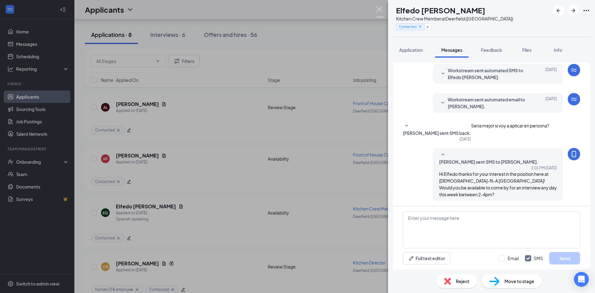
click at [380, 12] on img at bounding box center [380, 12] width 8 height 12
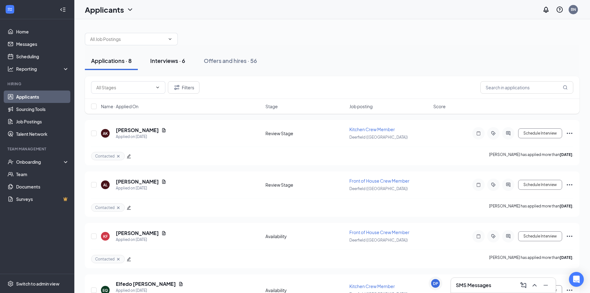
click at [168, 64] on div "Interviews · 6" at bounding box center [167, 61] width 35 height 8
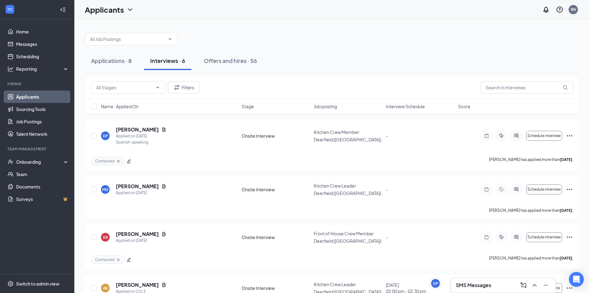
click at [395, 109] on span "Interview Schedule" at bounding box center [405, 106] width 39 height 6
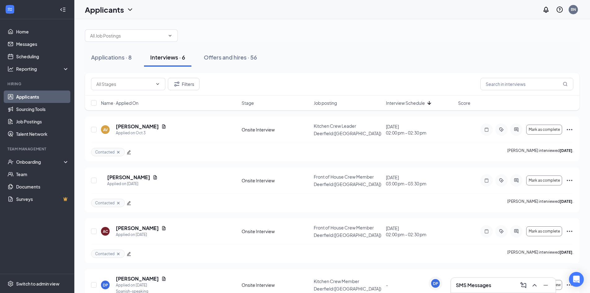
scroll to position [3, 0]
click at [231, 60] on div "Offers and hires · 56" at bounding box center [230, 58] width 53 height 8
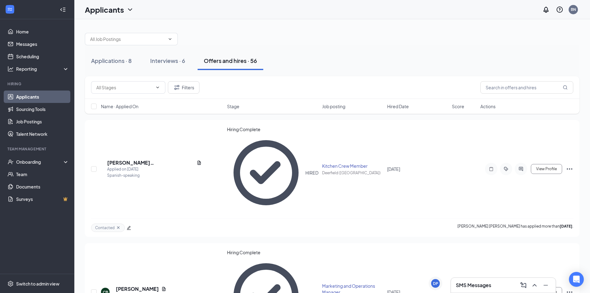
click at [338, 50] on div "Applications · 8 Interviews · 6 Offers and hires · 56" at bounding box center [332, 60] width 495 height 31
click at [327, 73] on div "Applications · 8 Interviews · 6 Offers and hires · 56" at bounding box center [332, 60] width 495 height 31
